Goal: Navigation & Orientation: Find specific page/section

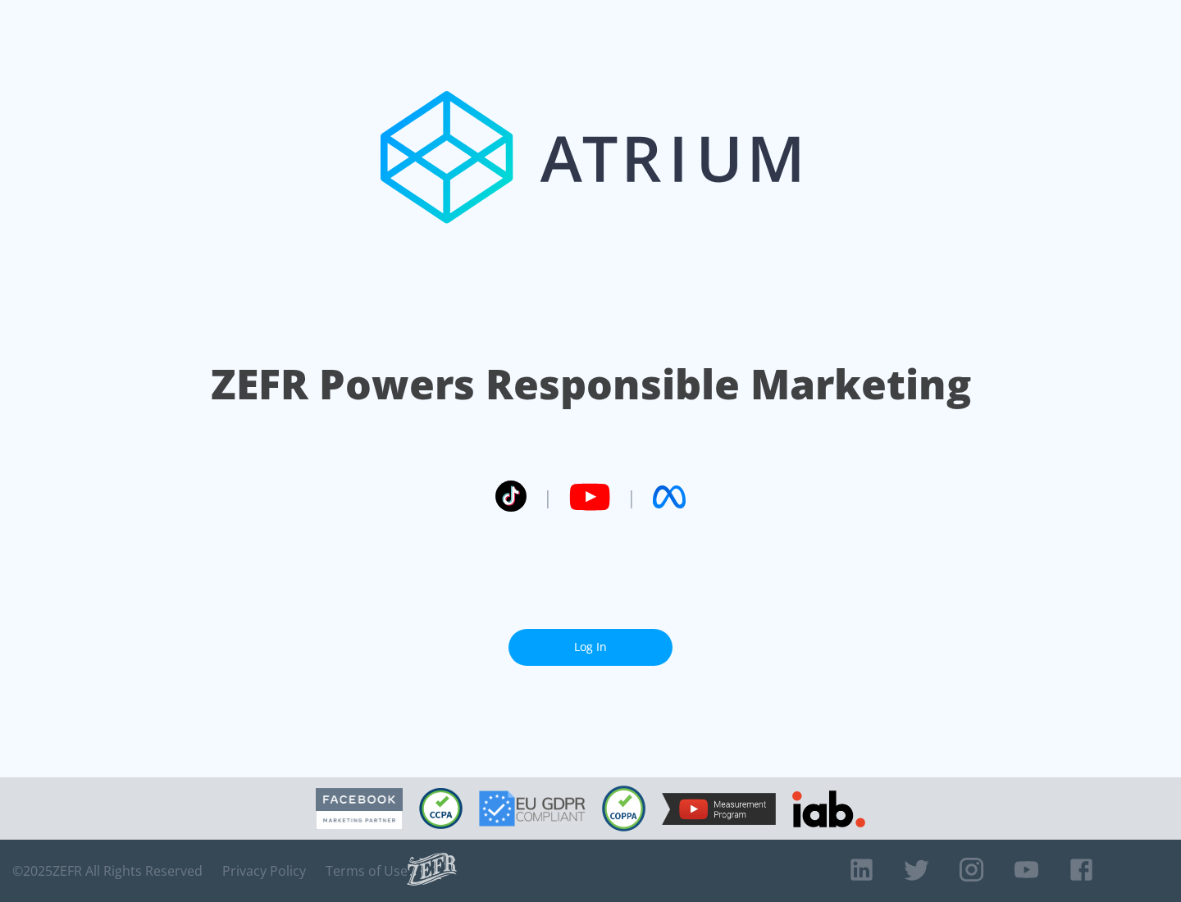
click at [591, 647] on link "Log In" at bounding box center [591, 647] width 164 height 37
